Goal: Find specific page/section: Find specific page/section

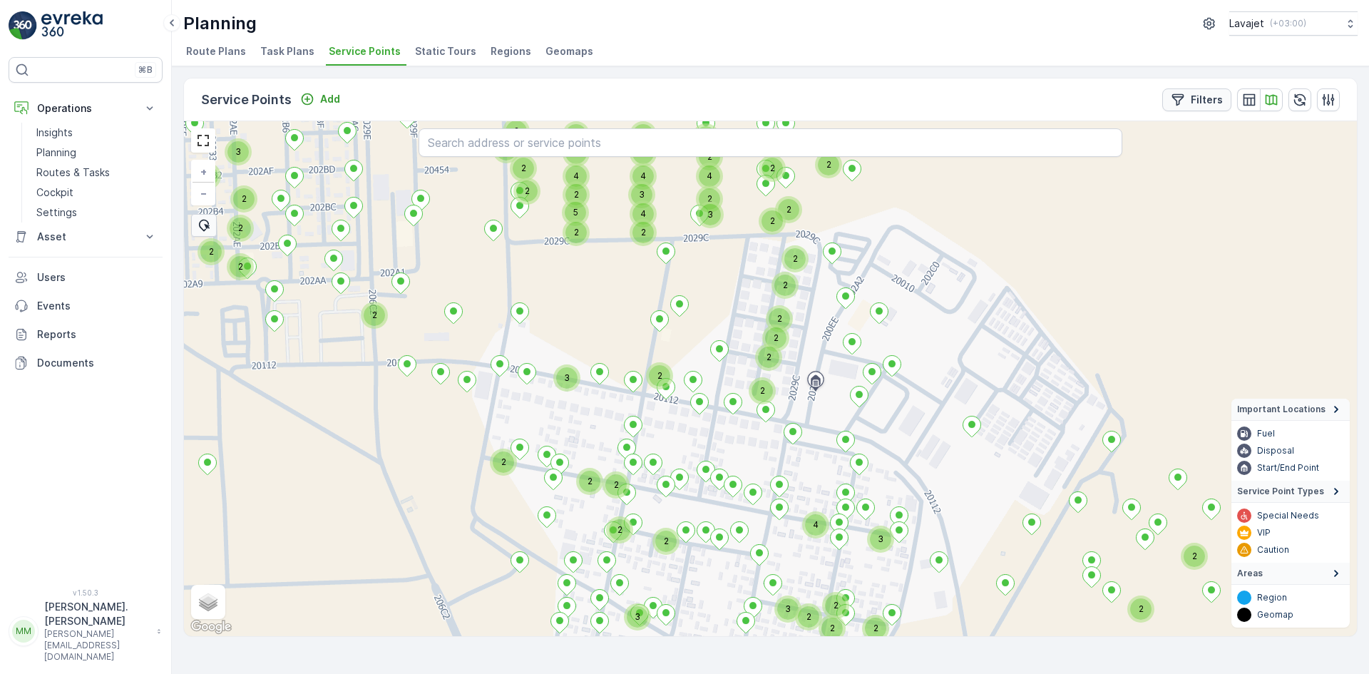
click at [1216, 106] on p "Filters" at bounding box center [1207, 100] width 32 height 14
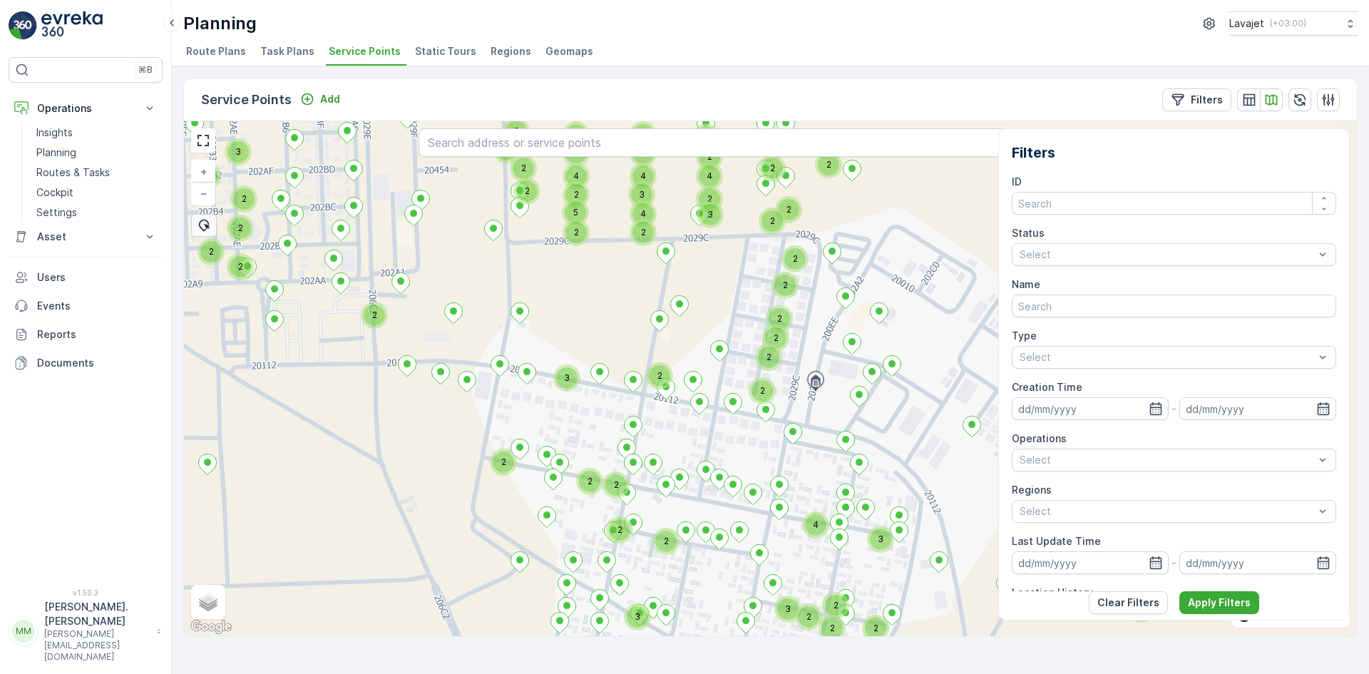
click at [945, 186] on div "2 2 2 2 2 2 2 3 2 2 2 2 2 2 2 2 4 3 3 2 2 4 4 4 2 3 3 2 4 2 2 2 2 2 3 3 2 2 2 2…" at bounding box center [770, 378] width 1173 height 515
click at [1124, 606] on p "Clear Filters" at bounding box center [1128, 602] width 62 height 14
click at [231, 567] on span "Satellite" at bounding box center [224, 568] width 36 height 11
click at [206, 567] on input "Satellite" at bounding box center [201, 568] width 9 height 9
radio input "true"
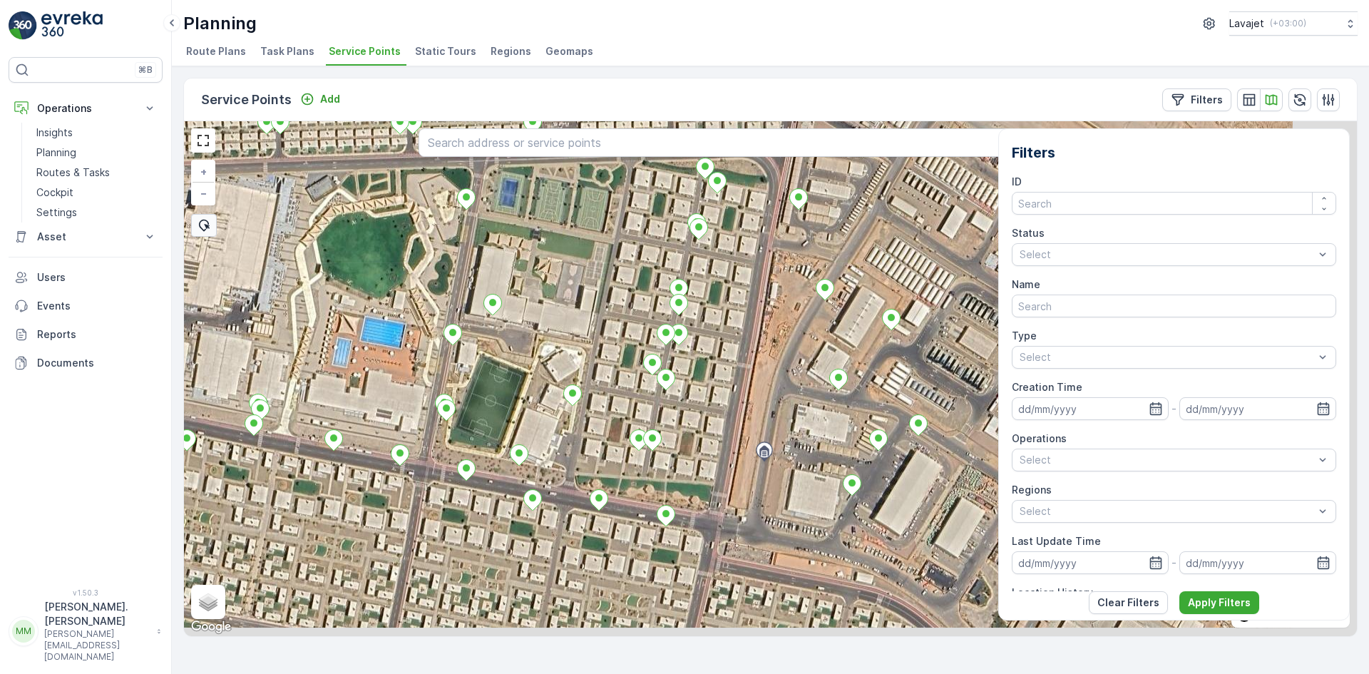
drag, startPoint x: 771, startPoint y: 410, endPoint x: 747, endPoint y: 378, distance: 40.2
click at [747, 378] on div "+ − Satellite Roadmap Terrain Hybrid Leaflet Keyboard shortcuts Map Data Imager…" at bounding box center [770, 378] width 1173 height 515
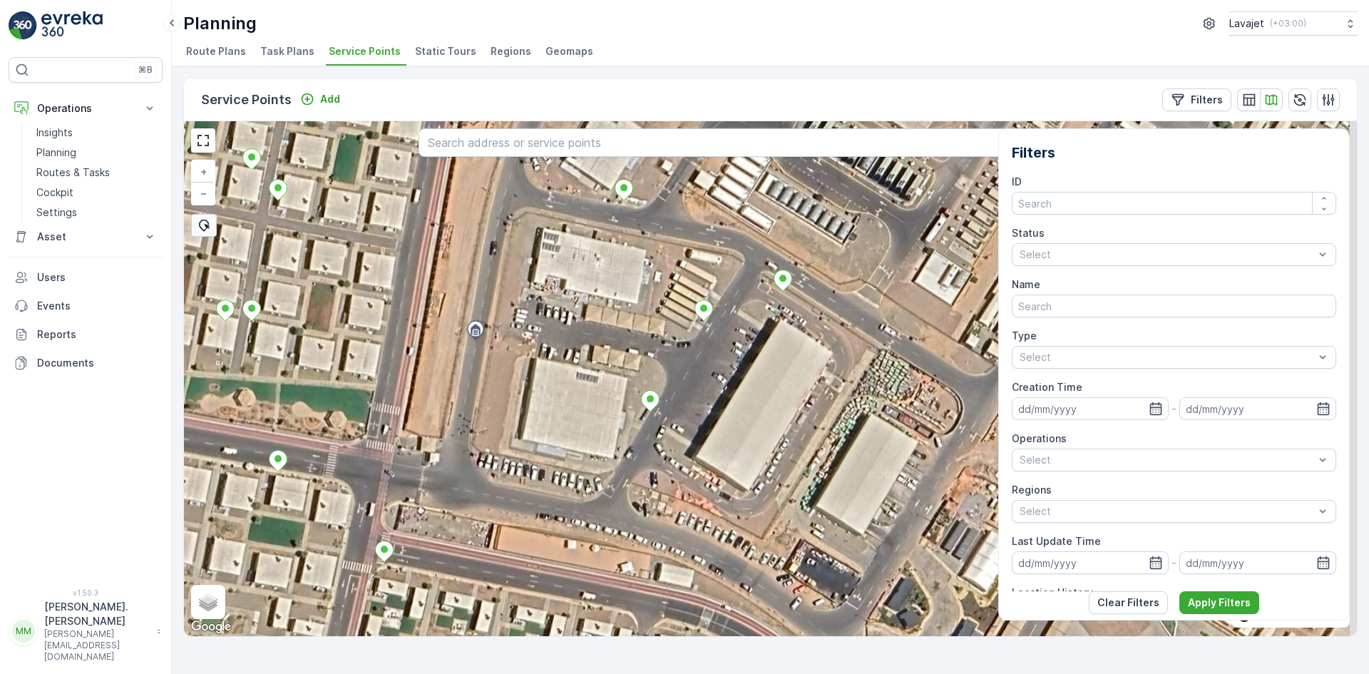
drag, startPoint x: 831, startPoint y: 513, endPoint x: 647, endPoint y: 462, distance: 191.5
click at [649, 463] on div "+ − Satellite Roadmap Terrain Hybrid Leaflet Keyboard shortcuts Map Data Imager…" at bounding box center [770, 378] width 1173 height 515
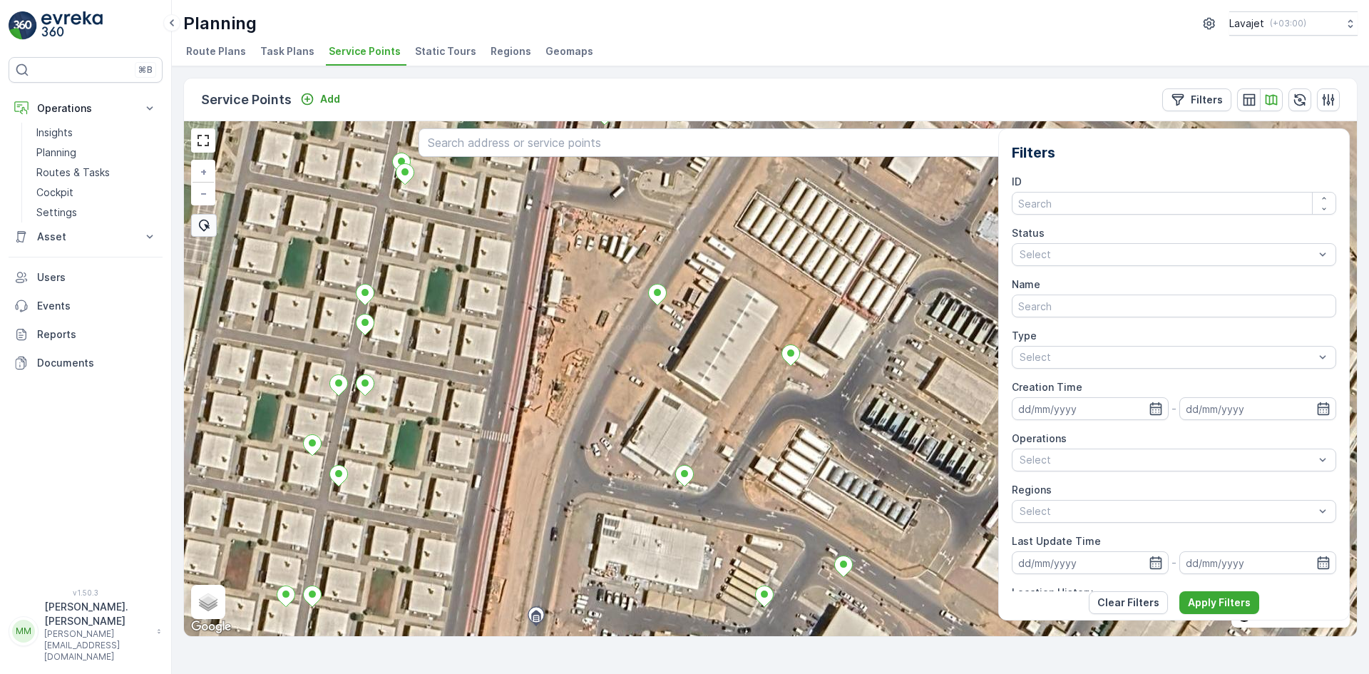
drag, startPoint x: 522, startPoint y: 365, endPoint x: 621, endPoint y: 361, distance: 99.2
click at [621, 361] on div "+ − Satellite Roadmap Terrain Hybrid Leaflet Keyboard shortcuts Map Data Imager…" at bounding box center [770, 378] width 1173 height 515
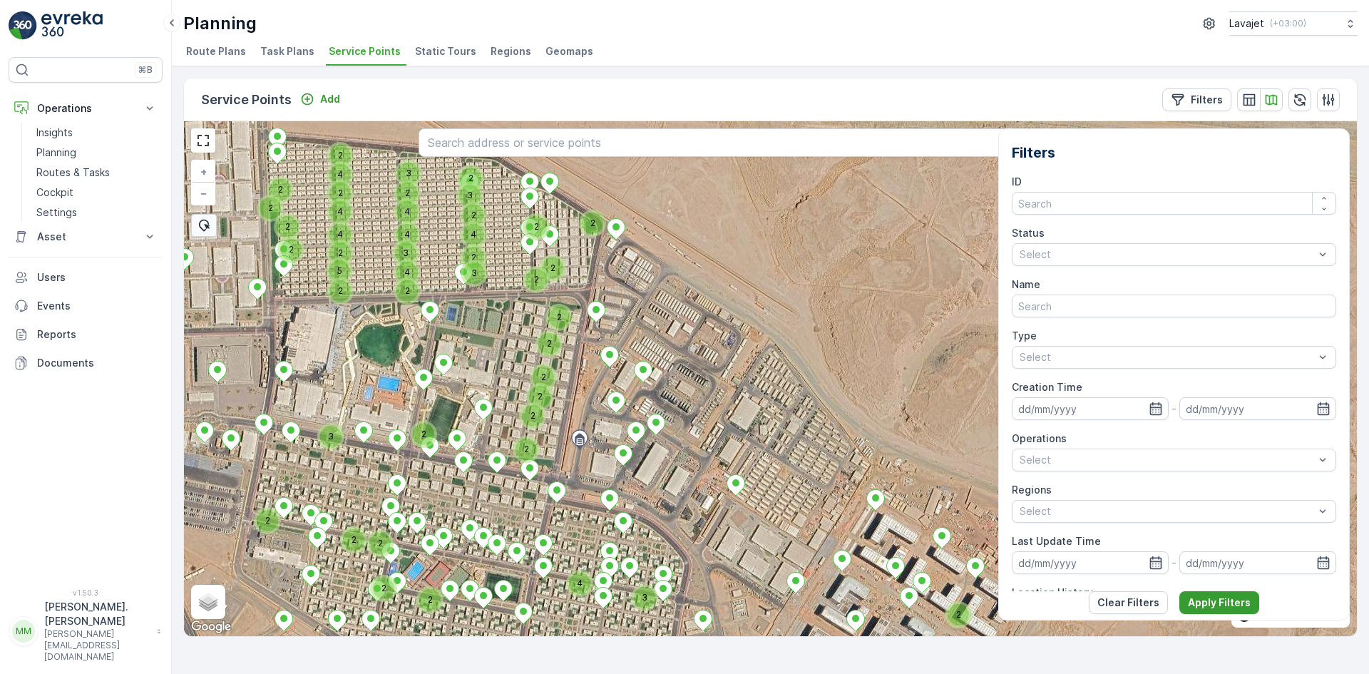
click at [1204, 600] on p "Apply Filters" at bounding box center [1219, 602] width 63 height 14
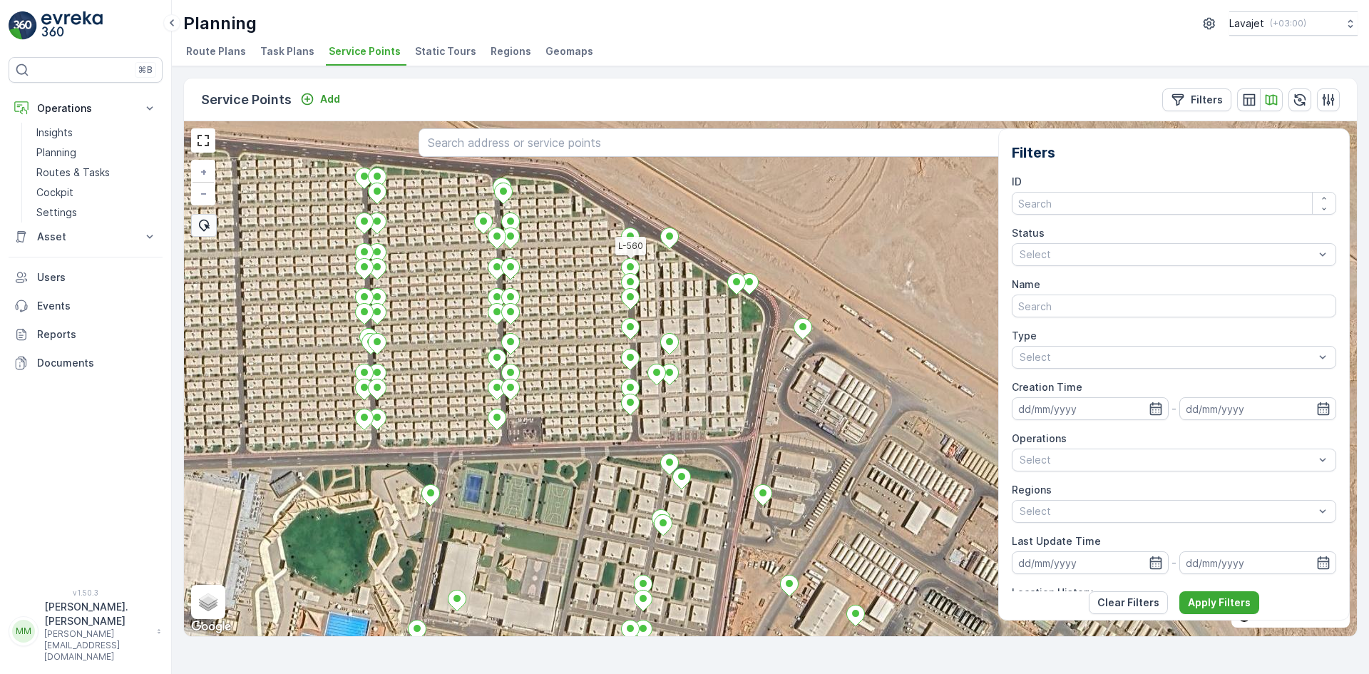
drag, startPoint x: 615, startPoint y: 357, endPoint x: 691, endPoint y: 404, distance: 89.6
click at [691, 404] on div "L-560 + − Satellite Roadmap Terrain Hybrid Leaflet Keyboard shortcuts Map Data …" at bounding box center [770, 378] width 1173 height 515
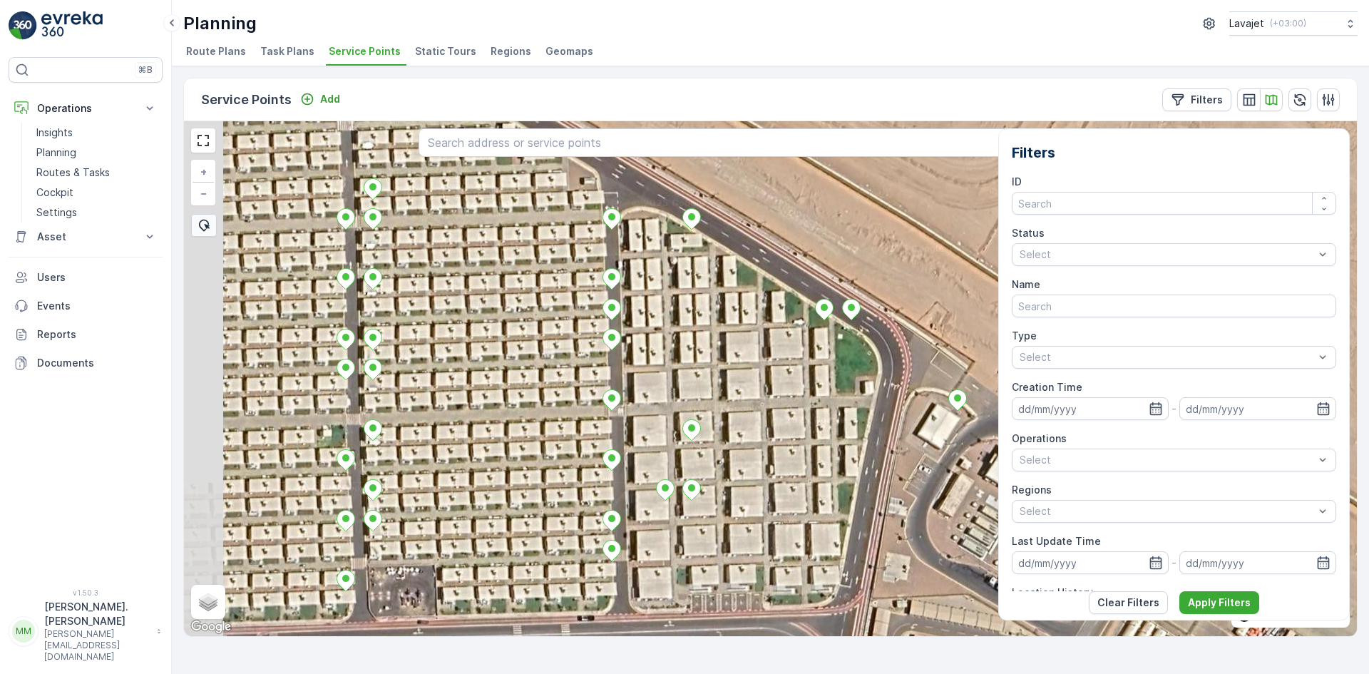
drag, startPoint x: 690, startPoint y: 312, endPoint x: 841, endPoint y: 380, distance: 165.0
click at [841, 380] on div "+ − Satellite Roadmap Terrain Hybrid Leaflet Keyboard shortcuts Map Data Imager…" at bounding box center [770, 378] width 1173 height 515
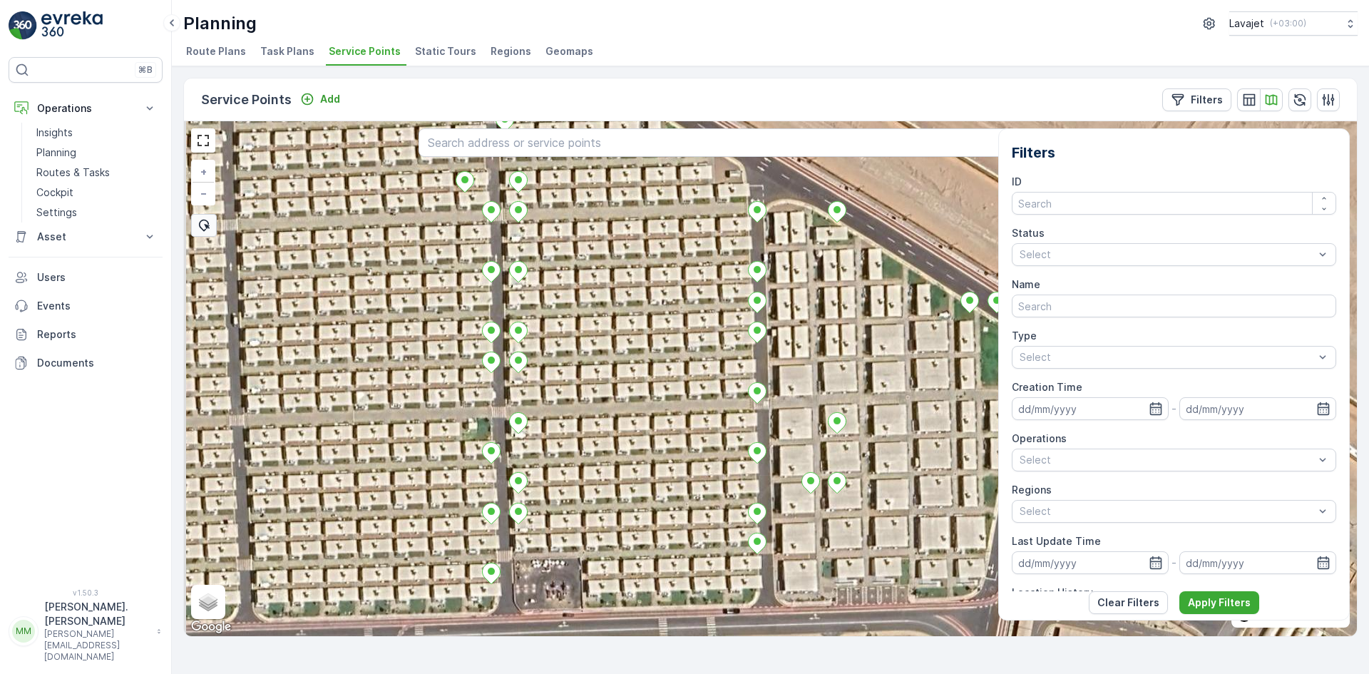
drag, startPoint x: 471, startPoint y: 425, endPoint x: 602, endPoint y: 441, distance: 132.8
click at [602, 441] on div "+ − Satellite Roadmap Terrain Hybrid Leaflet Keyboard shortcuts Map Data Imager…" at bounding box center [770, 378] width 1173 height 515
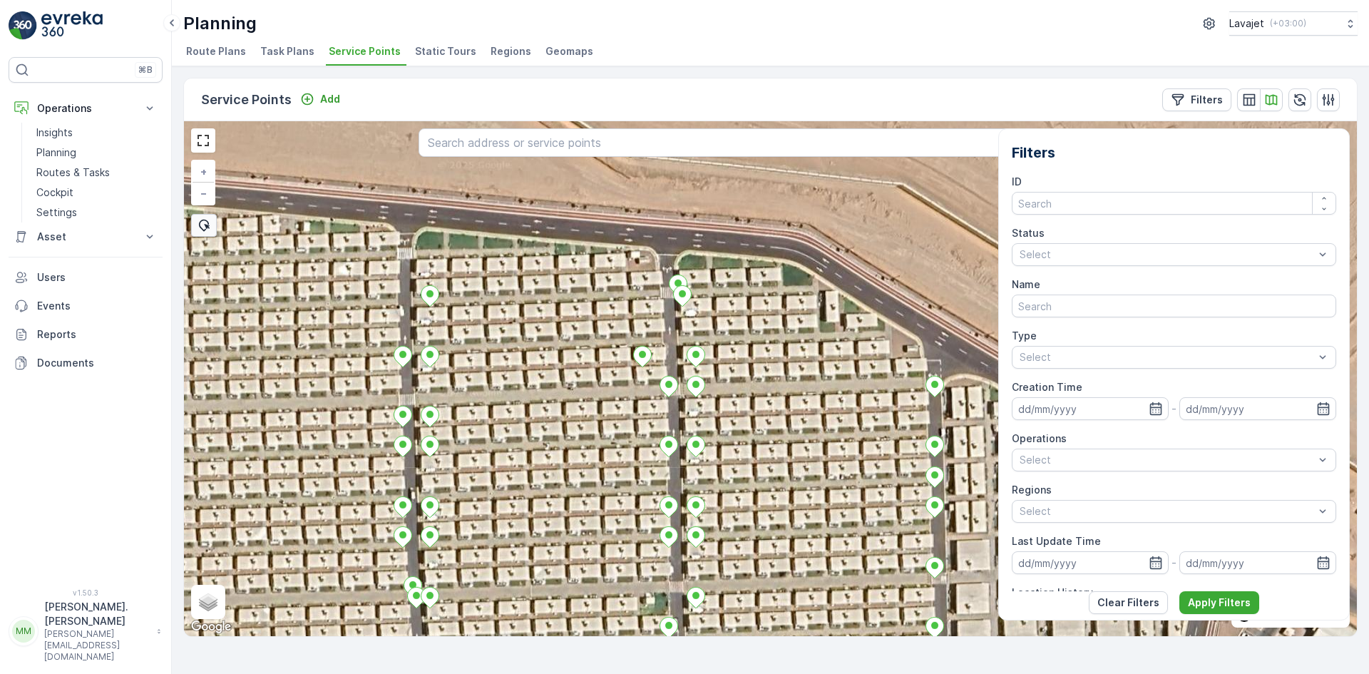
drag, startPoint x: 662, startPoint y: 245, endPoint x: 771, endPoint y: 408, distance: 196.3
click at [771, 408] on div "+ − Satellite Roadmap Terrain Hybrid Leaflet Keyboard shortcuts Map Data Imager…" at bounding box center [770, 378] width 1173 height 515
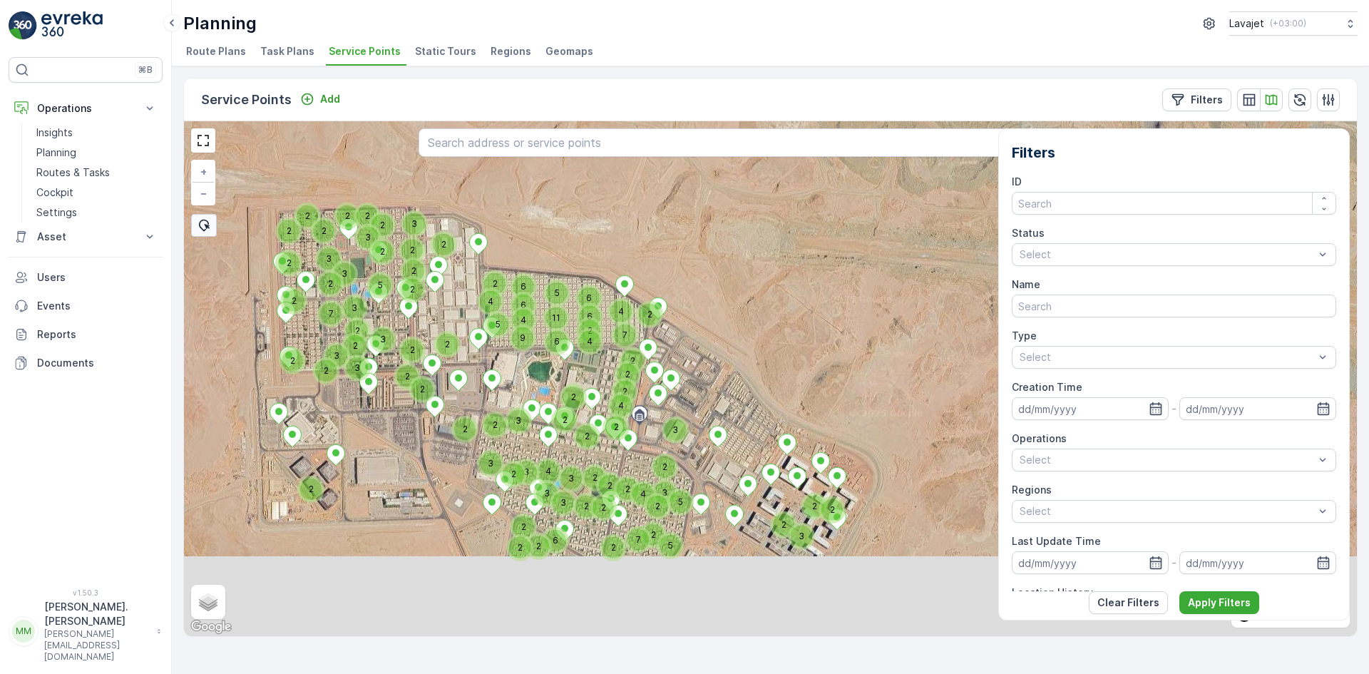
drag, startPoint x: 379, startPoint y: 532, endPoint x: 427, endPoint y: 401, distance: 138.9
click at [427, 401] on div "2 2 2 2 2 2 2 2 2 2 4 2 2 2 2 3 2 2 7 2 3 6 2 5 2 7 4 6 4 6 6 5 11 4 2 3 2 2 3 …" at bounding box center [770, 378] width 1173 height 515
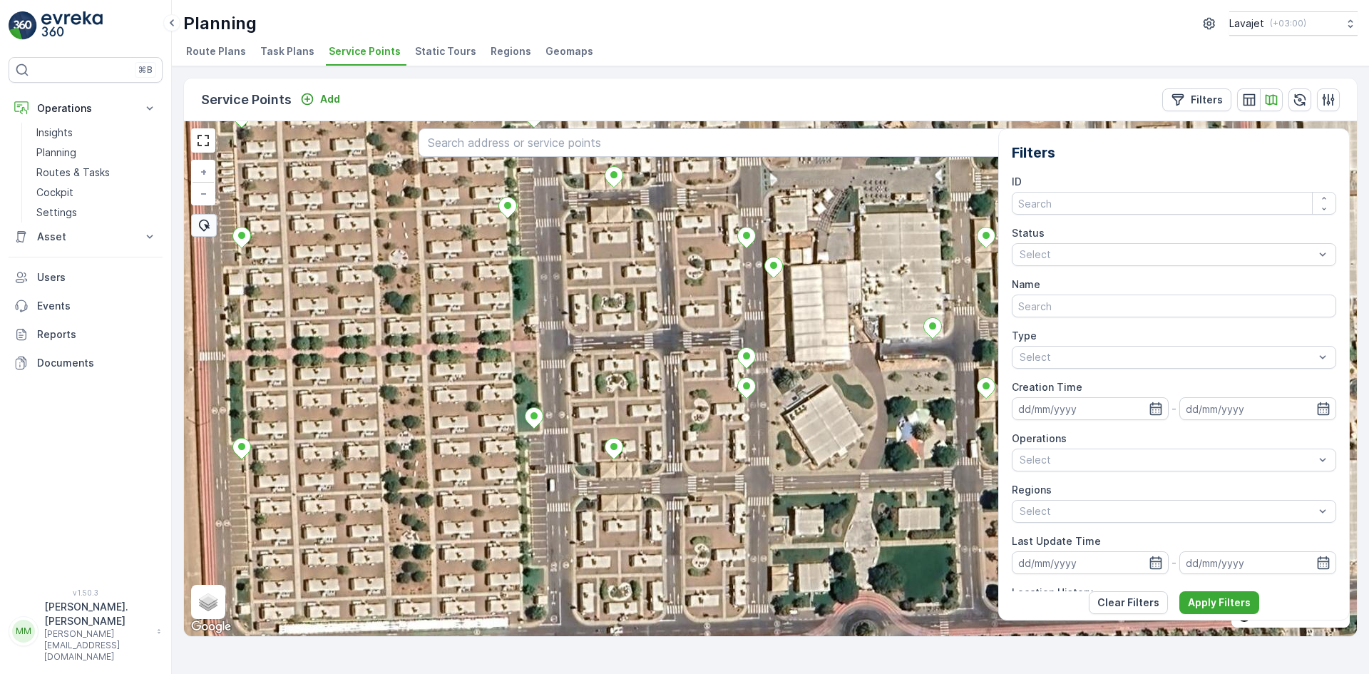
drag, startPoint x: 453, startPoint y: 468, endPoint x: 417, endPoint y: 297, distance: 174.1
click at [417, 297] on div "+ − Satellite Roadmap Terrain Hybrid Leaflet Keyboard shortcuts Map Data Imager…" at bounding box center [770, 378] width 1173 height 515
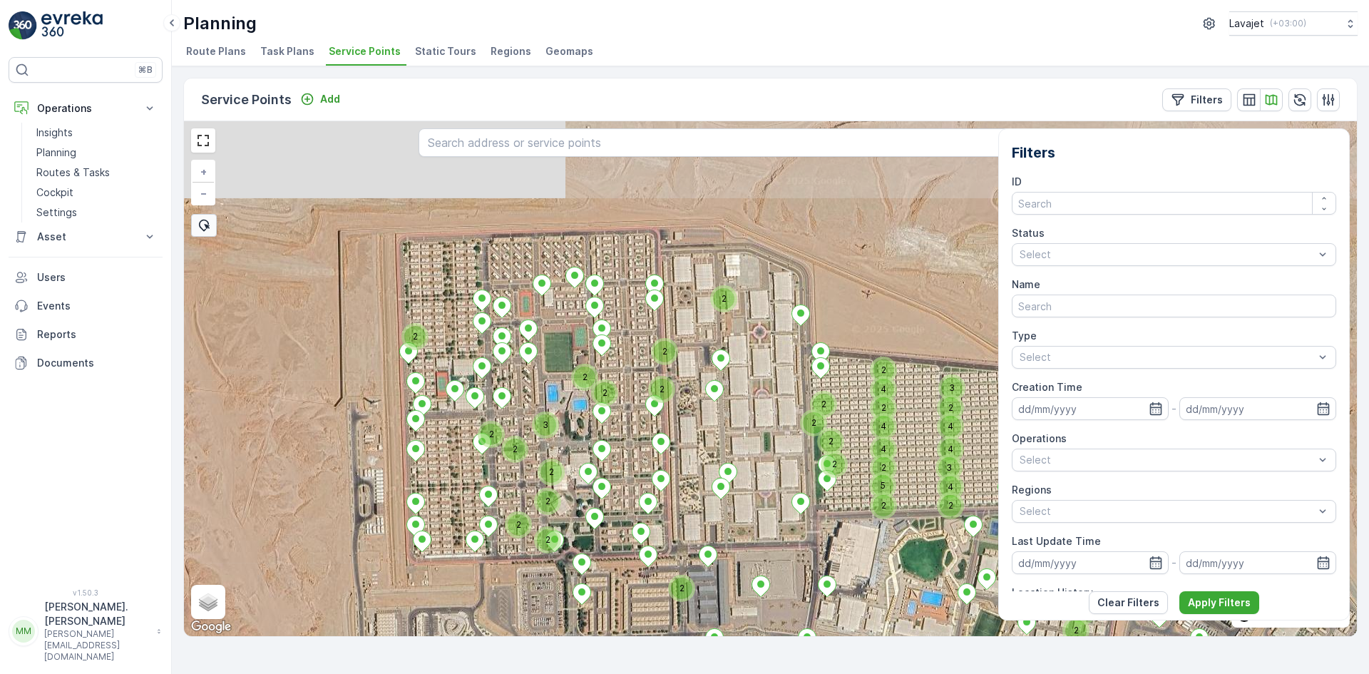
drag, startPoint x: 457, startPoint y: 281, endPoint x: 449, endPoint y: 434, distance: 153.5
click at [449, 434] on div "2 2 2 2 2 2 2 2 3 3 2 2 4 4 4 2 3 2 3 2 4 2 2 2 2 2 3 2 2 2 2 2 2 2 4 2 4 2 2 2…" at bounding box center [770, 378] width 1173 height 515
